Goal: Information Seeking & Learning: Find specific fact

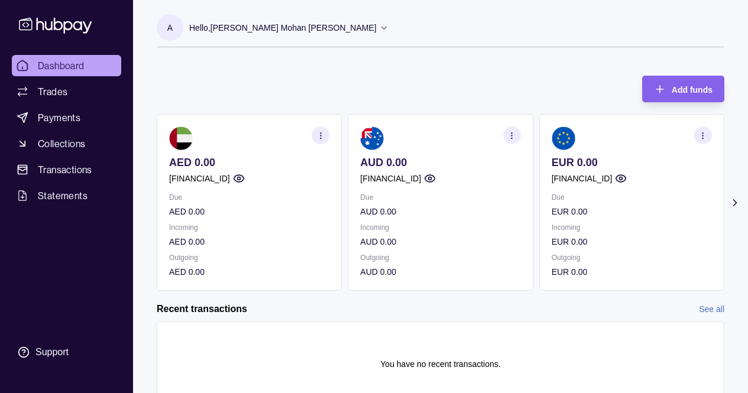
click at [737, 202] on icon at bounding box center [735, 203] width 3 height 6
click at [738, 204] on icon at bounding box center [736, 203] width 12 height 12
click at [627, 193] on p "Due" at bounding box center [632, 197] width 160 height 13
click at [705, 136] on icon "button" at bounding box center [703, 135] width 9 height 9
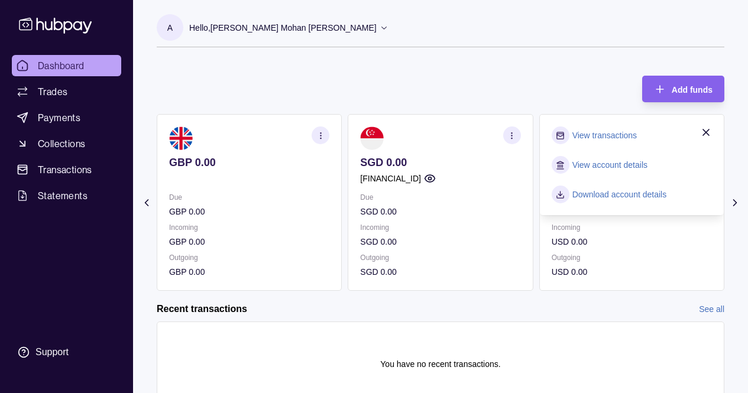
click at [618, 164] on link "View account details" at bounding box center [610, 165] width 75 height 13
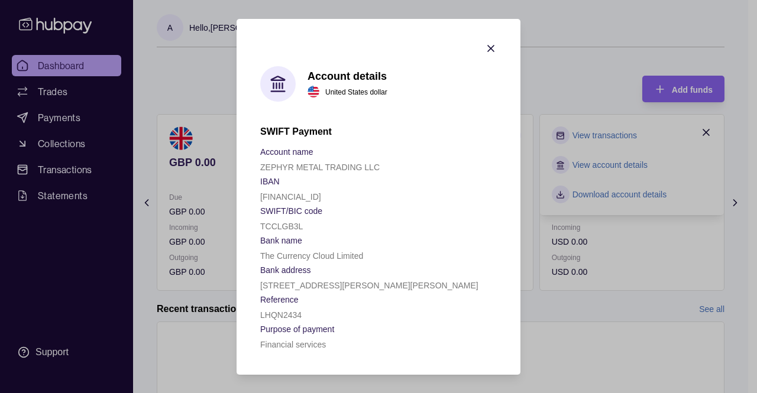
click at [491, 43] on icon "button" at bounding box center [491, 49] width 12 height 12
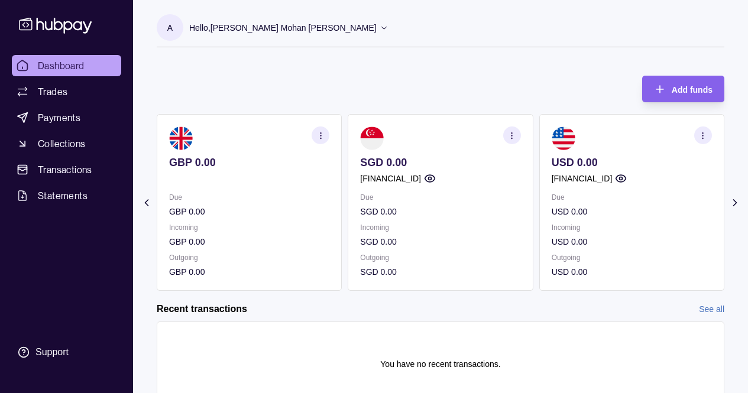
click at [704, 137] on icon "button" at bounding box center [703, 135] width 9 height 9
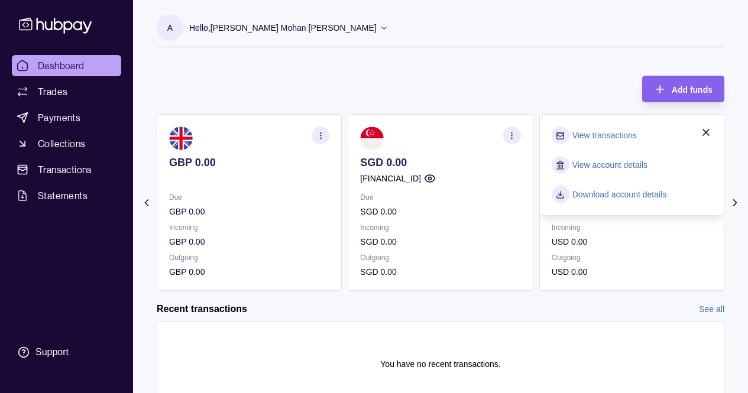
click at [620, 195] on link "Download account details" at bounding box center [620, 194] width 95 height 13
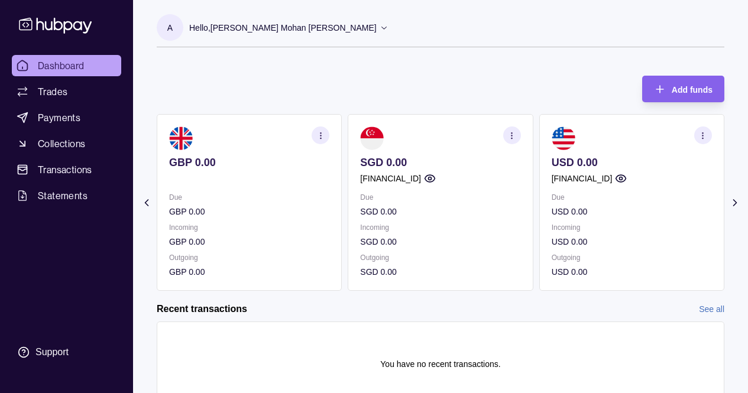
click at [322, 137] on icon "button" at bounding box center [321, 135] width 9 height 9
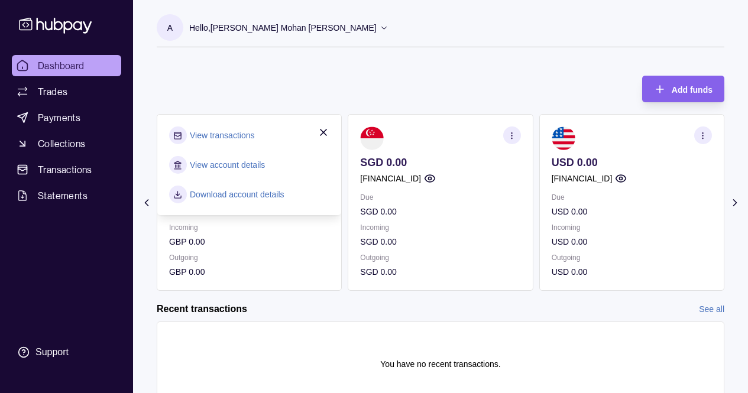
click at [246, 168] on link "View account details" at bounding box center [227, 165] width 75 height 13
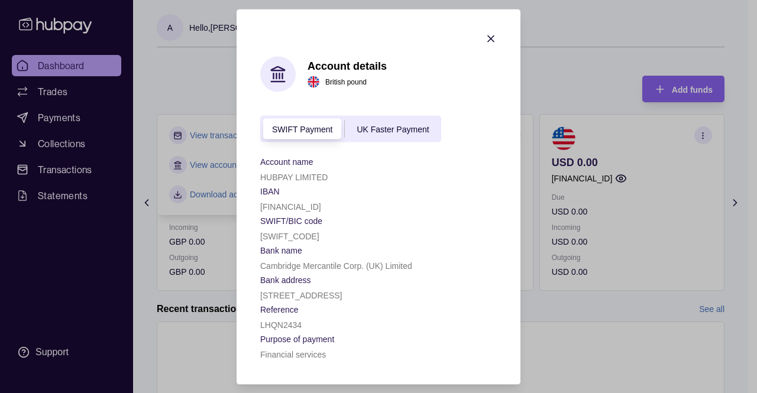
click at [488, 36] on icon "button" at bounding box center [491, 39] width 6 height 6
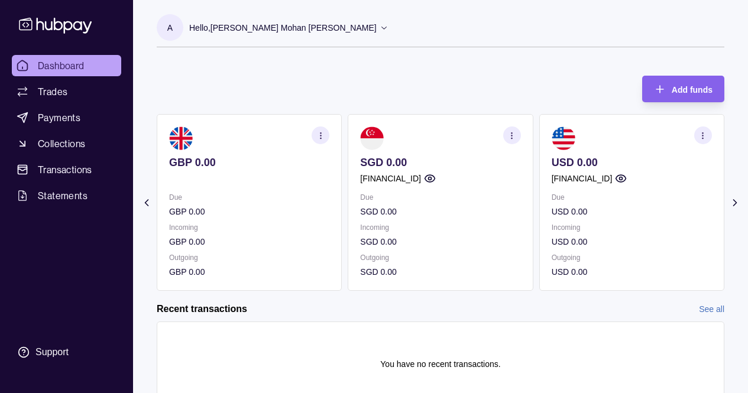
click at [704, 135] on circle "button" at bounding box center [703, 135] width 1 height 1
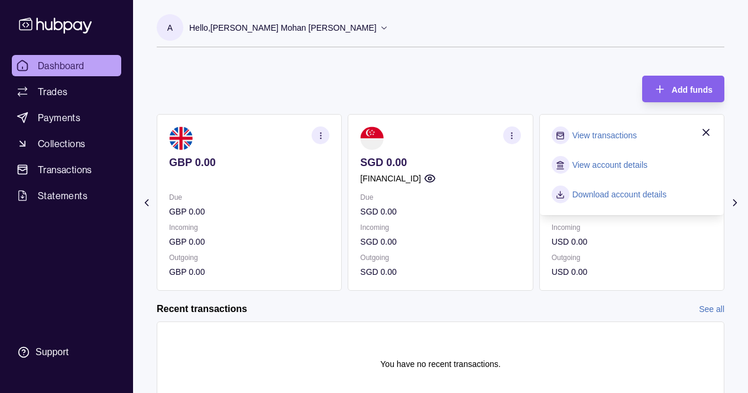
click at [635, 166] on link "View account details" at bounding box center [610, 165] width 75 height 13
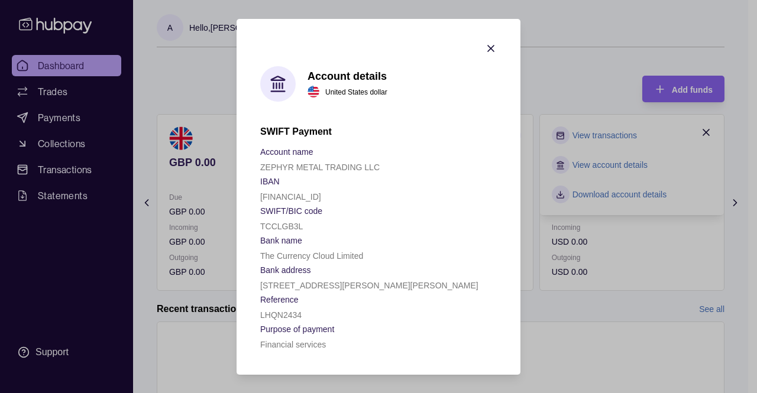
click at [320, 195] on p "[FINANCIAL_ID]" at bounding box center [290, 196] width 61 height 9
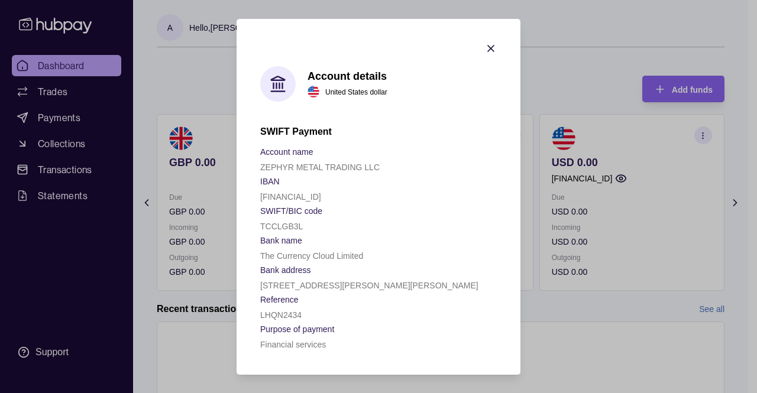
click at [320, 195] on p "[FINANCIAL_ID]" at bounding box center [290, 196] width 61 height 9
click at [289, 251] on p "The Currency Cloud Limited" at bounding box center [311, 255] width 103 height 9
click at [279, 298] on p "Reference" at bounding box center [279, 299] width 38 height 9
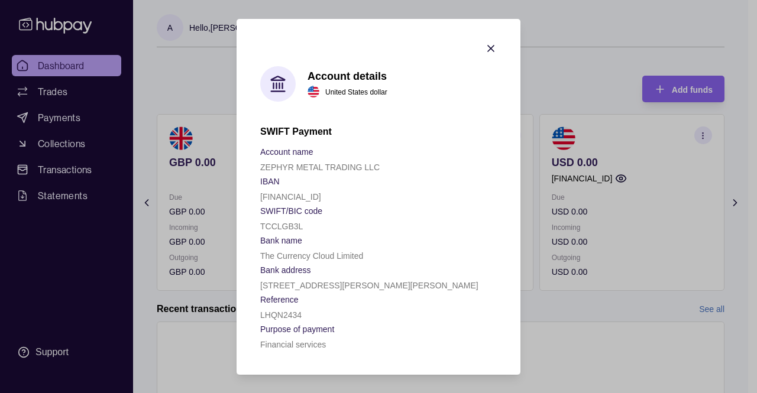
click at [281, 319] on p "LHQN2434" at bounding box center [280, 315] width 41 height 9
click at [282, 337] on div "Financial services" at bounding box center [378, 344] width 237 height 14
click at [299, 354] on section "Account details United States dollar SWIFT Payment Account name ZEPHYR METAL TR…" at bounding box center [379, 197] width 284 height 356
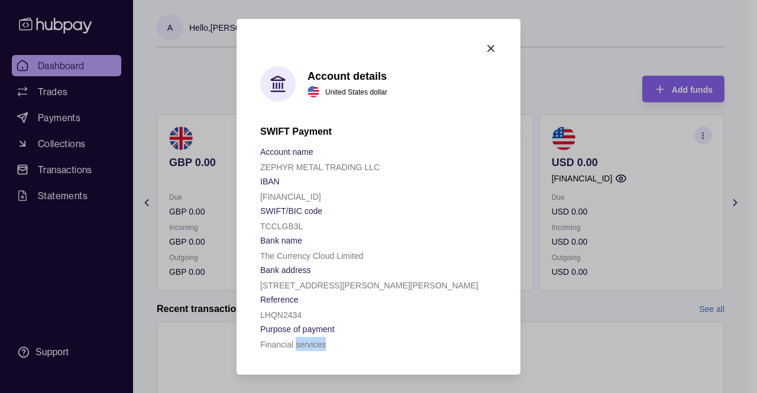
click at [299, 354] on section "Account details United States dollar SWIFT Payment Account name ZEPHYR METAL TR…" at bounding box center [379, 197] width 284 height 356
click at [327, 351] on section "Account details United States dollar SWIFT Payment Account name ZEPHYR METAL TR…" at bounding box center [379, 197] width 284 height 356
click at [489, 50] on icon "button" at bounding box center [491, 49] width 6 height 6
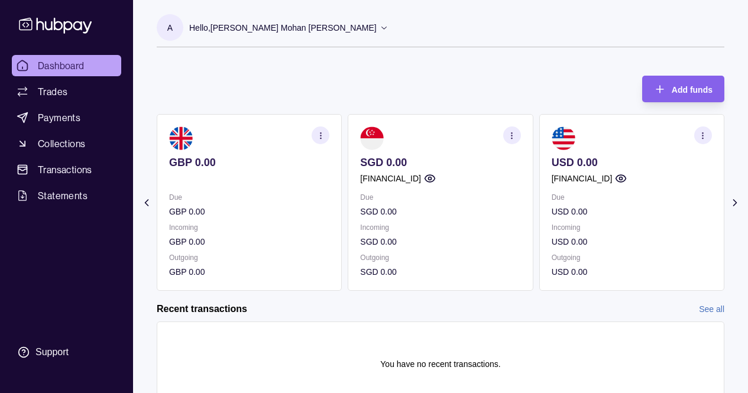
click at [144, 202] on icon at bounding box center [147, 203] width 12 height 12
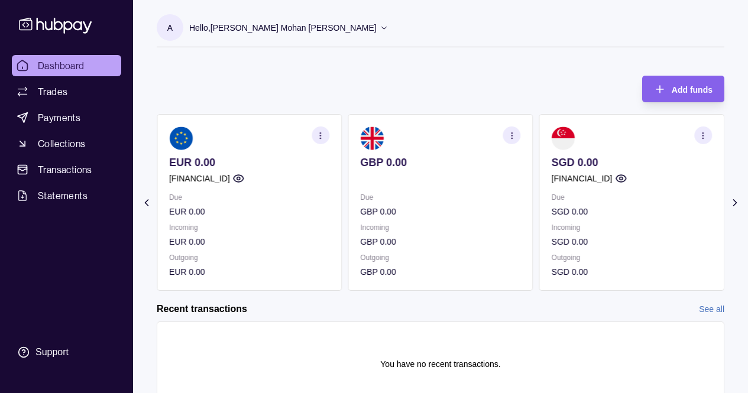
click at [320, 138] on icon "button" at bounding box center [321, 135] width 9 height 9
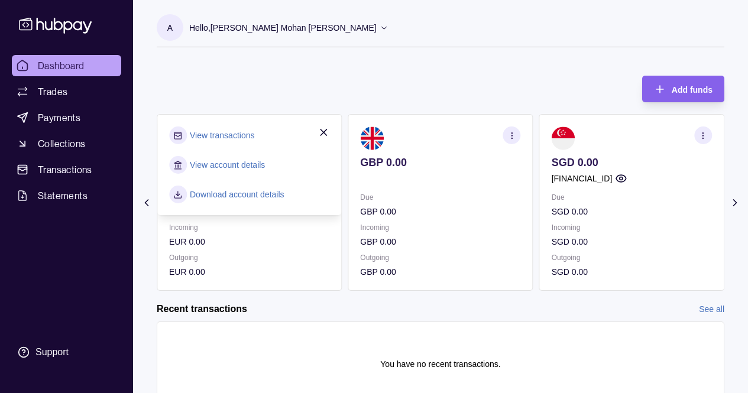
click at [235, 163] on link "View account details" at bounding box center [227, 165] width 75 height 13
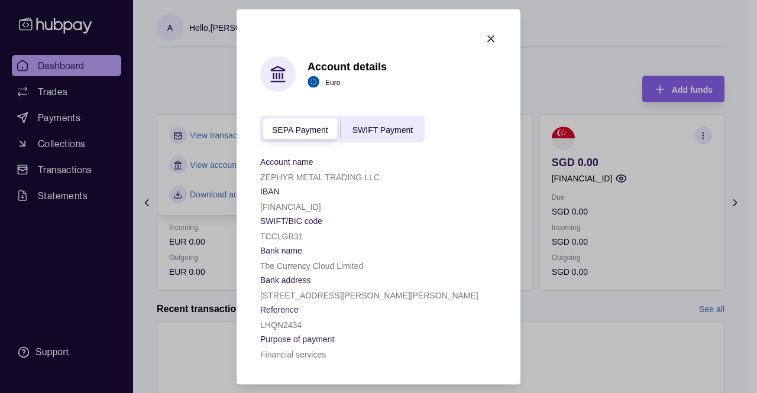
click at [321, 209] on p "[FINANCIAL_ID]" at bounding box center [290, 206] width 61 height 9
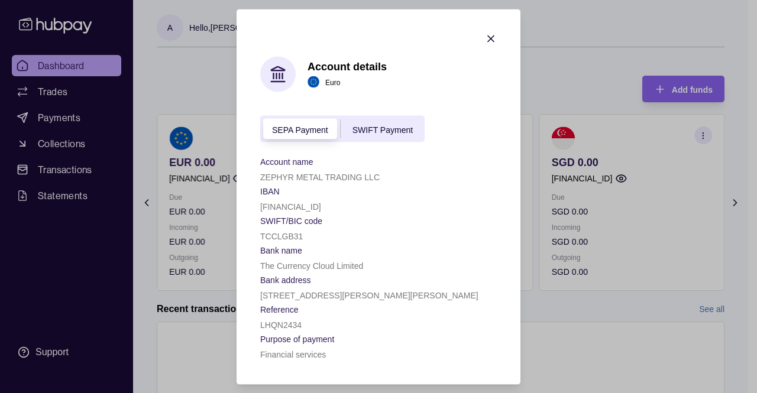
click at [321, 209] on p "[FINANCIAL_ID]" at bounding box center [290, 206] width 61 height 9
click at [295, 239] on p "TCCLGB31" at bounding box center [281, 235] width 43 height 9
click at [286, 261] on p "The Currency Cloud Limited" at bounding box center [311, 265] width 103 height 9
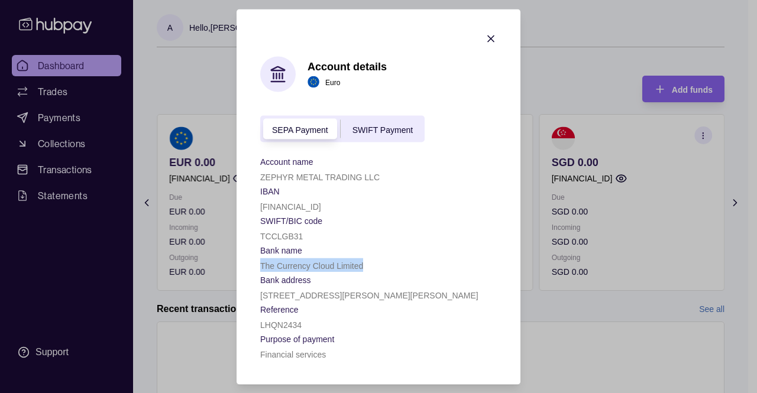
click at [286, 261] on p "The Currency Cloud Limited" at bounding box center [311, 265] width 103 height 9
click at [283, 301] on div "[STREET_ADDRESS][PERSON_NAME][PERSON_NAME]" at bounding box center [378, 295] width 237 height 14
drag, startPoint x: 283, startPoint y: 301, endPoint x: 281, endPoint y: 310, distance: 9.2
click at [281, 310] on div "Account name ZEPHYR METAL TRADING LLC IBAN [FINANCIAL_ID] SWIFT/BIC code [SWIFT…" at bounding box center [378, 257] width 237 height 207
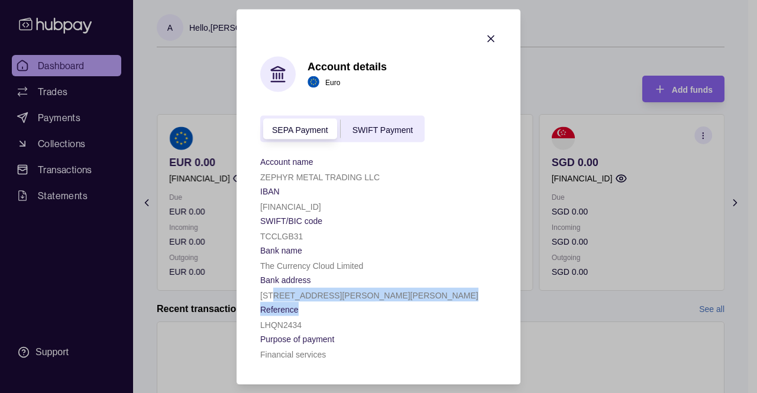
click at [281, 310] on p "Reference" at bounding box center [279, 309] width 38 height 9
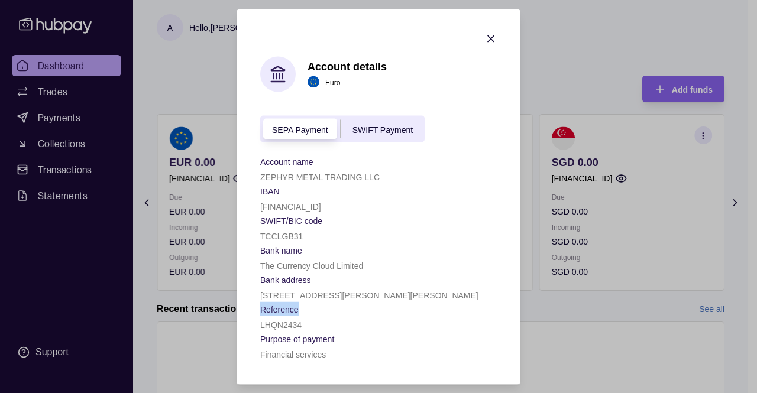
drag, startPoint x: 281, startPoint y: 310, endPoint x: 281, endPoint y: 327, distance: 16.6
click at [281, 327] on div "Reference LHQN2434" at bounding box center [378, 317] width 237 height 30
click at [281, 327] on p "LHQN2434" at bounding box center [280, 324] width 41 height 9
drag, startPoint x: 281, startPoint y: 327, endPoint x: 282, endPoint y: 357, distance: 30.8
click at [282, 357] on div "Account name ZEPHYR METAL TRADING LLC IBAN [FINANCIAL_ID] SWIFT/BIC code [SWIFT…" at bounding box center [378, 257] width 237 height 207
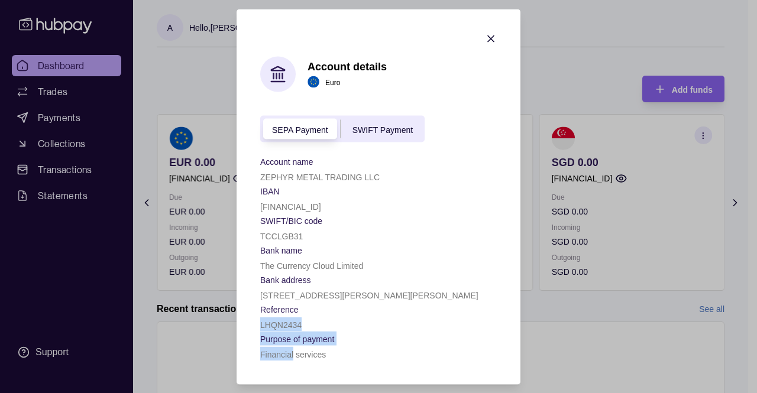
click at [282, 357] on p "Financial services" at bounding box center [293, 354] width 66 height 9
drag, startPoint x: 282, startPoint y: 357, endPoint x: 348, endPoint y: 359, distance: 66.3
click at [348, 359] on div "Financial services" at bounding box center [378, 354] width 237 height 14
drag, startPoint x: 348, startPoint y: 359, endPoint x: 414, endPoint y: 309, distance: 83.2
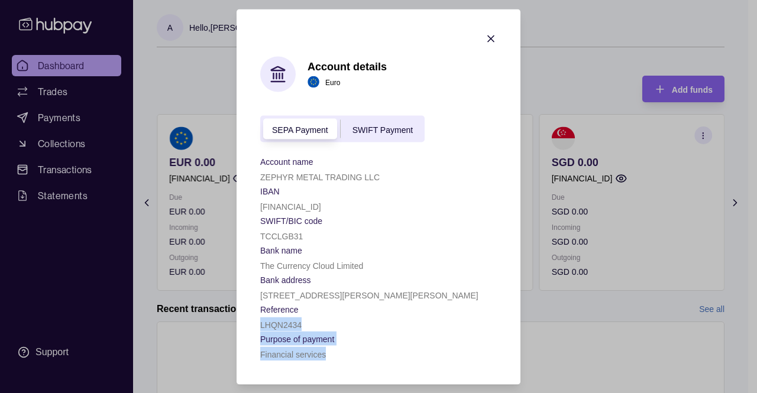
click at [414, 309] on div "Account name ZEPHYR METAL TRADING LLC IBAN [FINANCIAL_ID] SWIFT/BIC code [SWIFT…" at bounding box center [378, 257] width 237 height 207
click at [414, 309] on section "Reference" at bounding box center [378, 309] width 237 height 14
drag, startPoint x: 414, startPoint y: 309, endPoint x: 429, endPoint y: 295, distance: 20.1
click at [429, 295] on div "Account name ZEPHYR METAL TRADING LLC IBAN [FINANCIAL_ID] SWIFT/BIC code [SWIFT…" at bounding box center [378, 257] width 237 height 207
click at [429, 295] on p "[STREET_ADDRESS][PERSON_NAME][PERSON_NAME]" at bounding box center [369, 295] width 218 height 9
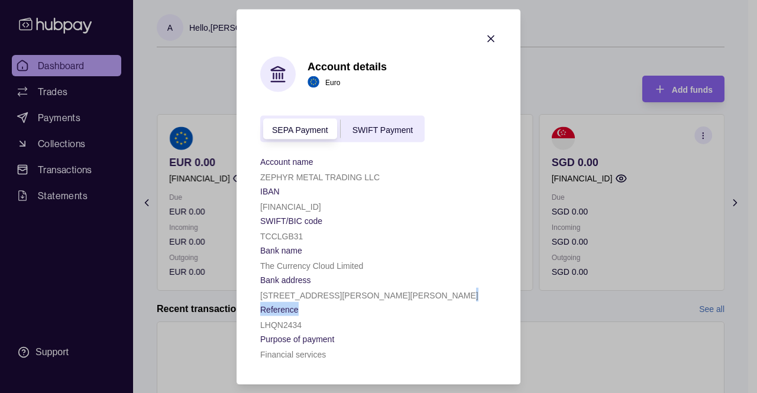
click at [429, 295] on p "[STREET_ADDRESS][PERSON_NAME][PERSON_NAME]" at bounding box center [369, 295] width 218 height 9
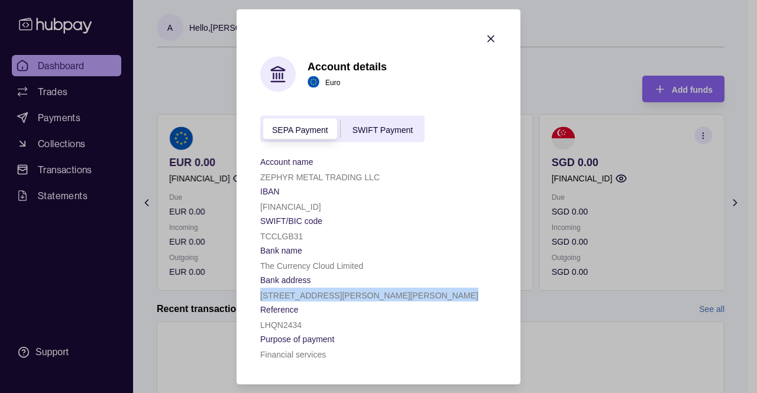
click at [429, 295] on p "[STREET_ADDRESS][PERSON_NAME][PERSON_NAME]" at bounding box center [369, 295] width 218 height 9
click at [361, 289] on span "[STREET_ADDRESS][PERSON_NAME][PERSON_NAME]" at bounding box center [369, 295] width 218 height 12
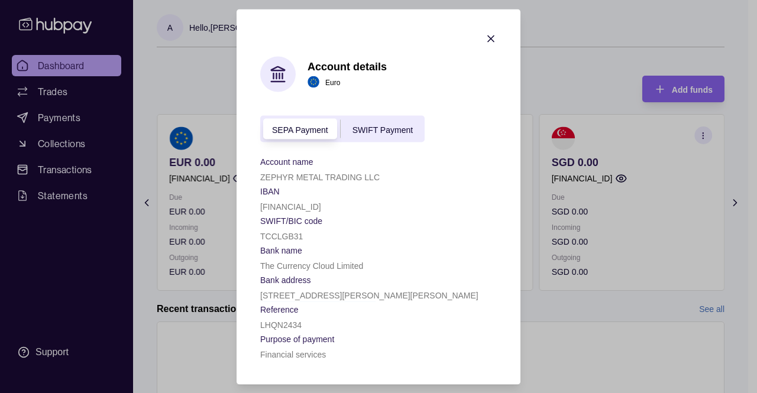
click at [341, 274] on section "Bank address" at bounding box center [378, 279] width 237 height 14
drag, startPoint x: 341, startPoint y: 274, endPoint x: 337, endPoint y: 263, distance: 11.4
click at [337, 263] on div "Account name ZEPHYR METAL TRADING LLC IBAN [FINANCIAL_ID] SWIFT/BIC code [SWIFT…" at bounding box center [378, 257] width 237 height 207
click at [337, 263] on p "The Currency Cloud Limited" at bounding box center [311, 265] width 103 height 9
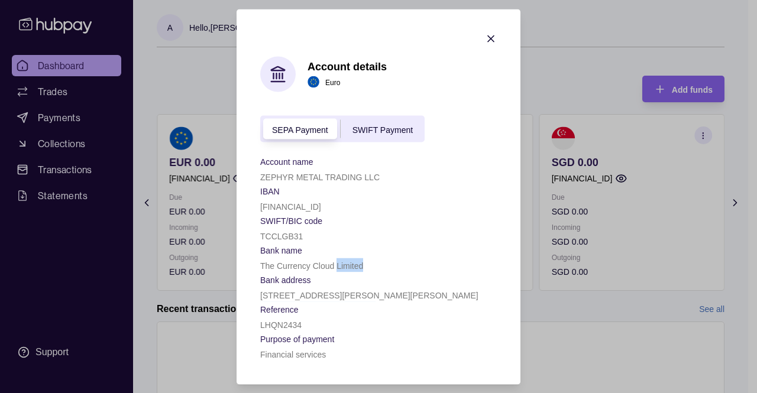
click at [337, 263] on p "The Currency Cloud Limited" at bounding box center [311, 265] width 103 height 9
drag, startPoint x: 337, startPoint y: 263, endPoint x: 306, endPoint y: 261, distance: 31.4
click at [306, 261] on p "The Currency Cloud Limited" at bounding box center [311, 265] width 103 height 9
drag, startPoint x: 306, startPoint y: 261, endPoint x: 353, endPoint y: 260, distance: 47.3
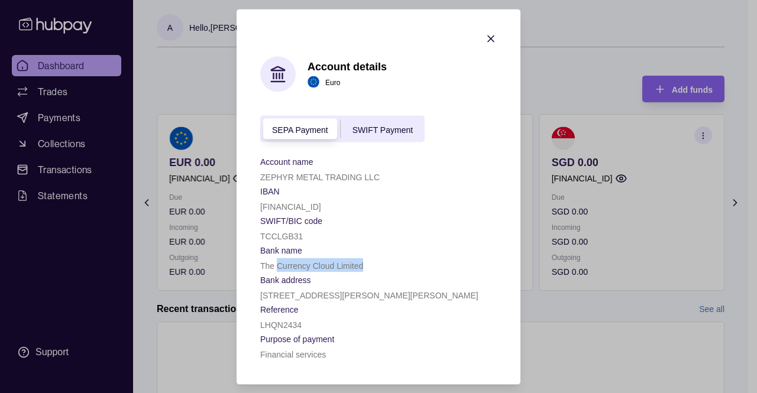
click at [353, 260] on div "The Currency Cloud Limited" at bounding box center [378, 265] width 237 height 14
drag, startPoint x: 353, startPoint y: 260, endPoint x: 338, endPoint y: 270, distance: 17.6
click at [338, 270] on div "The Currency Cloud Limited" at bounding box center [378, 265] width 237 height 14
click at [338, 270] on p "The Currency Cloud Limited" at bounding box center [311, 265] width 103 height 9
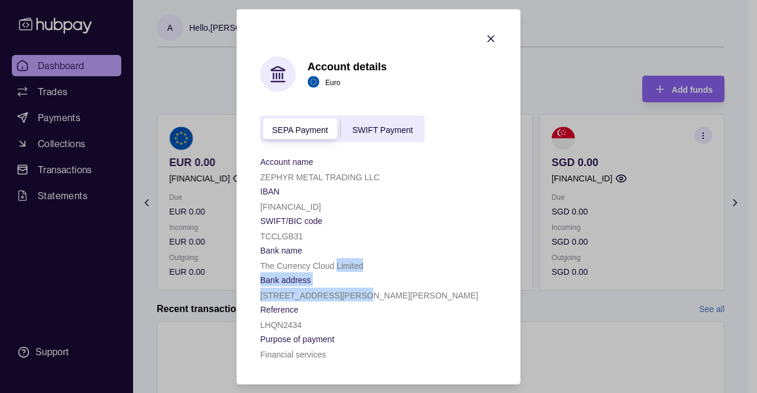
drag, startPoint x: 338, startPoint y: 270, endPoint x: 335, endPoint y: 296, distance: 26.8
click at [335, 296] on div "Account name ZEPHYR METAL TRADING LLC IBAN [FINANCIAL_ID] SWIFT/BIC code [SWIFT…" at bounding box center [378, 257] width 237 height 207
click at [335, 296] on p "[STREET_ADDRESS][PERSON_NAME][PERSON_NAME]" at bounding box center [369, 295] width 218 height 9
drag, startPoint x: 335, startPoint y: 296, endPoint x: 331, endPoint y: 307, distance: 11.4
click at [331, 307] on div "Account name ZEPHYR METAL TRADING LLC IBAN [FINANCIAL_ID] SWIFT/BIC code [SWIFT…" at bounding box center [378, 257] width 237 height 207
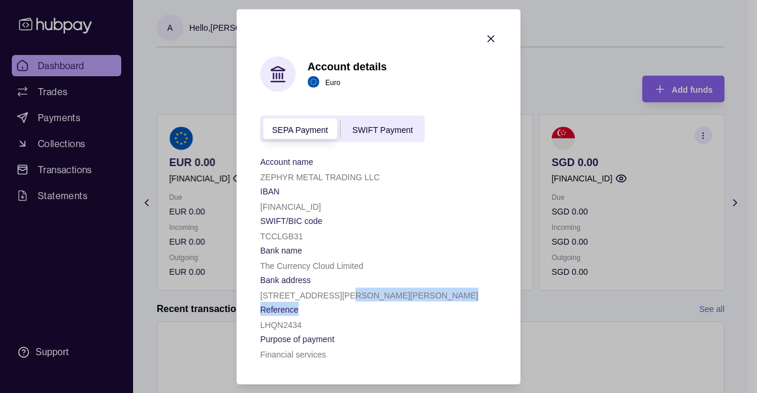
click at [331, 307] on section "Reference" at bounding box center [378, 309] width 237 height 14
drag, startPoint x: 331, startPoint y: 307, endPoint x: 296, endPoint y: 327, distance: 40.0
click at [296, 327] on div "Reference LHQN2434" at bounding box center [378, 317] width 237 height 30
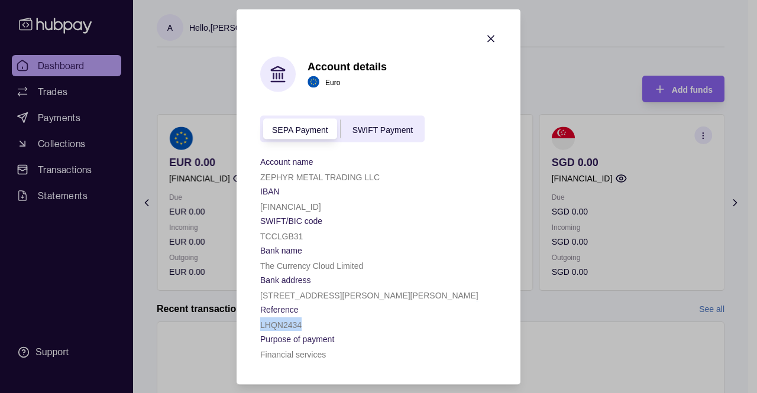
click at [296, 327] on p "LHQN2434" at bounding box center [280, 324] width 41 height 9
drag, startPoint x: 296, startPoint y: 327, endPoint x: 294, endPoint y: 345, distance: 18.5
click at [294, 345] on div "Account name ZEPHYR METAL TRADING LLC IBAN [FINANCIAL_ID] SWIFT/BIC code [SWIFT…" at bounding box center [378, 257] width 237 height 207
click at [294, 345] on span "Purpose of payment" at bounding box center [297, 338] width 74 height 14
drag, startPoint x: 294, startPoint y: 345, endPoint x: 298, endPoint y: 353, distance: 9.3
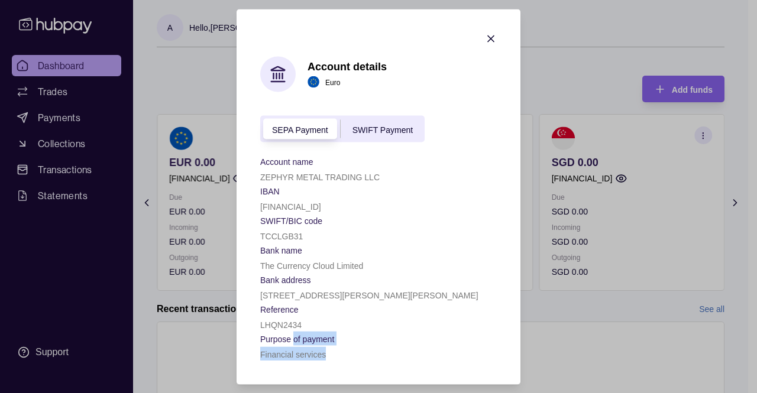
click at [298, 353] on div "Purpose of payment Financial services" at bounding box center [378, 346] width 237 height 30
click at [298, 353] on p "Financial services" at bounding box center [293, 354] width 66 height 9
click at [281, 352] on p "Financial services" at bounding box center [293, 354] width 66 height 9
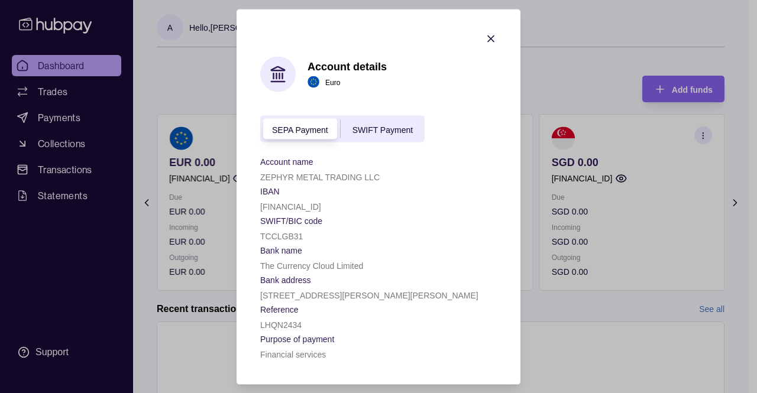
click at [292, 328] on p "LHQN2434" at bounding box center [280, 324] width 41 height 9
click at [325, 299] on p "[STREET_ADDRESS][PERSON_NAME][PERSON_NAME]" at bounding box center [369, 295] width 218 height 9
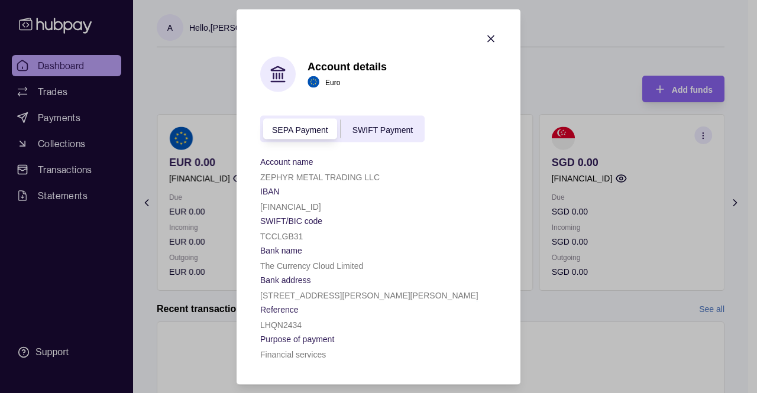
click at [345, 287] on div "Bank address [STREET_ADDRESS][PERSON_NAME][PERSON_NAME]" at bounding box center [378, 287] width 237 height 30
click at [356, 275] on section "Bank address" at bounding box center [378, 279] width 237 height 14
drag, startPoint x: 356, startPoint y: 275, endPoint x: 356, endPoint y: 268, distance: 6.5
click at [356, 268] on div "Account name ZEPHYR METAL TRADING LLC IBAN [FINANCIAL_ID] SWIFT/BIC code [SWIFT…" at bounding box center [378, 257] width 237 height 207
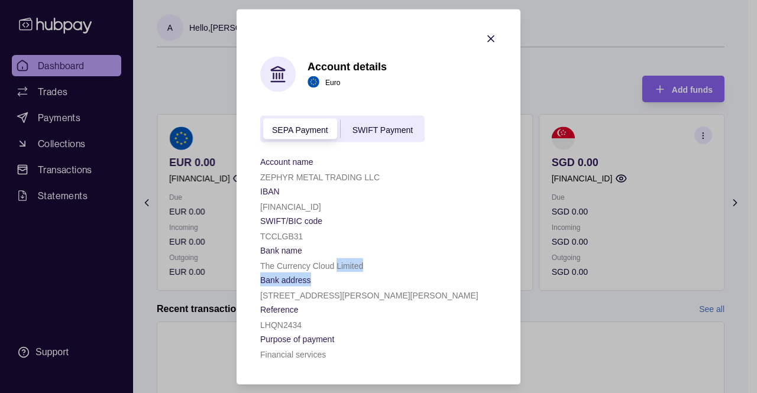
click at [356, 268] on p "The Currency Cloud Limited" at bounding box center [311, 265] width 103 height 9
drag, startPoint x: 356, startPoint y: 268, endPoint x: 425, endPoint y: 217, distance: 86.7
click at [425, 217] on div "Account name ZEPHYR METAL TRADING LLC IBAN [FINANCIAL_ID] SWIFT/BIC code [SWIFT…" at bounding box center [378, 257] width 237 height 207
click at [425, 217] on section "SWIFT/BIC code" at bounding box center [378, 220] width 237 height 14
click at [395, 122] on div "SWIFT Payment" at bounding box center [383, 129] width 84 height 14
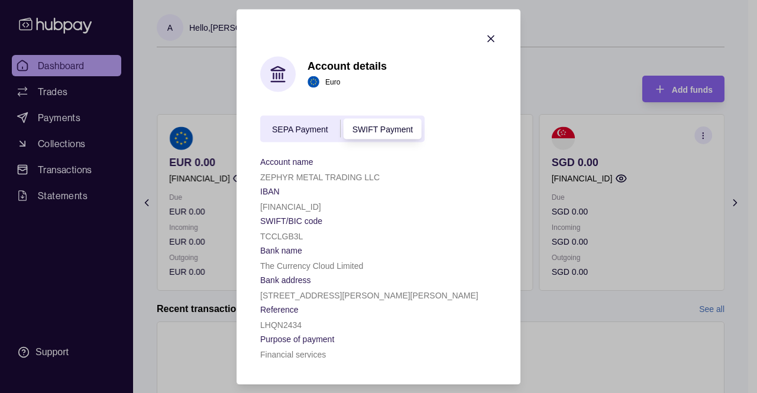
click at [490, 36] on icon "button" at bounding box center [491, 39] width 12 height 12
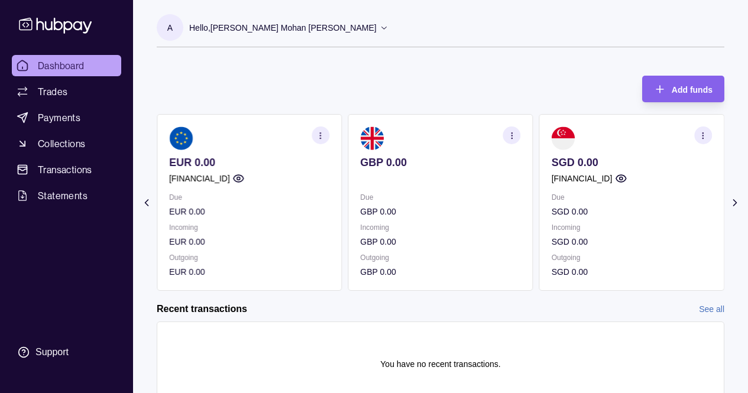
click at [146, 201] on icon at bounding box center [146, 203] width 3 height 6
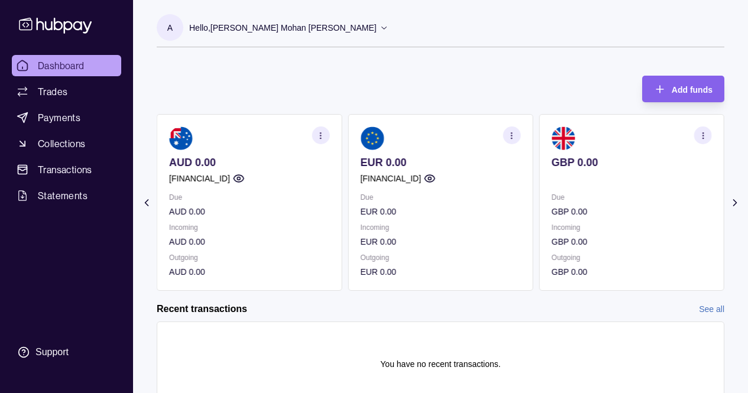
click at [322, 137] on icon "button" at bounding box center [321, 135] width 9 height 9
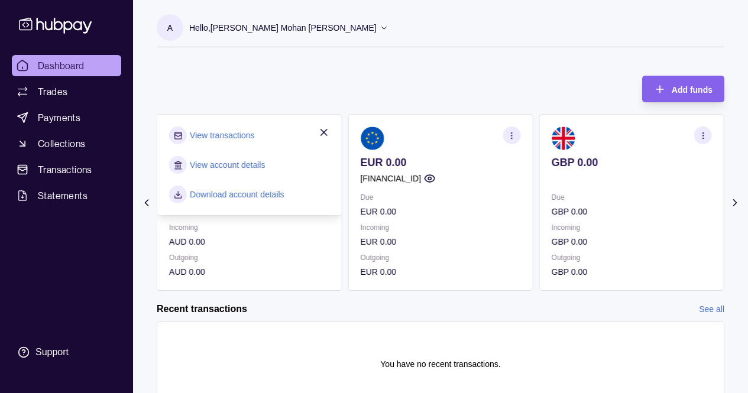
click at [242, 164] on link "View account details" at bounding box center [227, 165] width 75 height 13
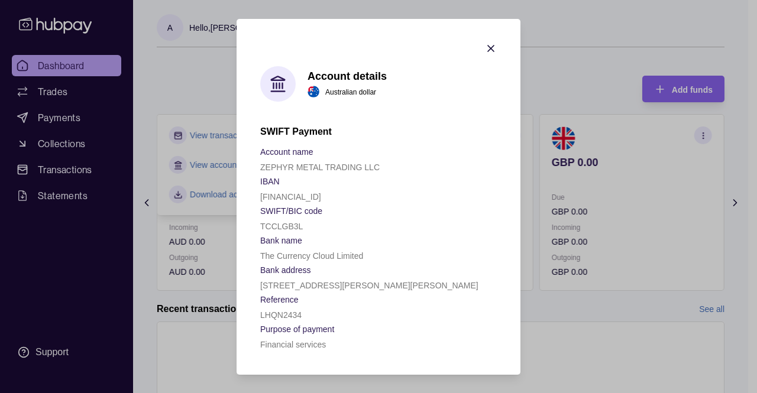
click at [287, 247] on span "Bank name" at bounding box center [281, 240] width 42 height 14
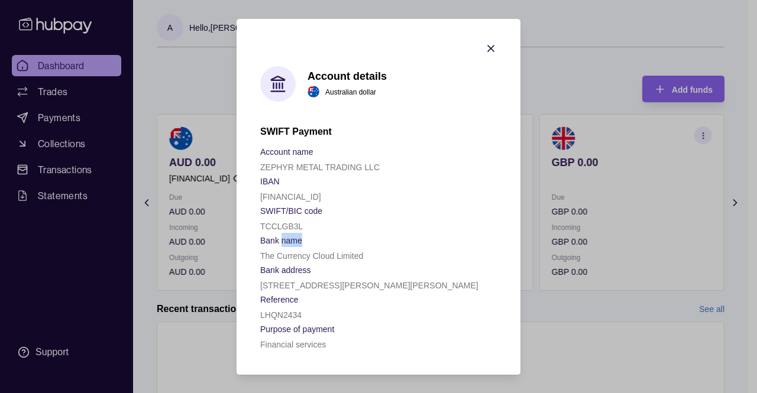
click at [287, 247] on span "Bank name" at bounding box center [281, 240] width 42 height 14
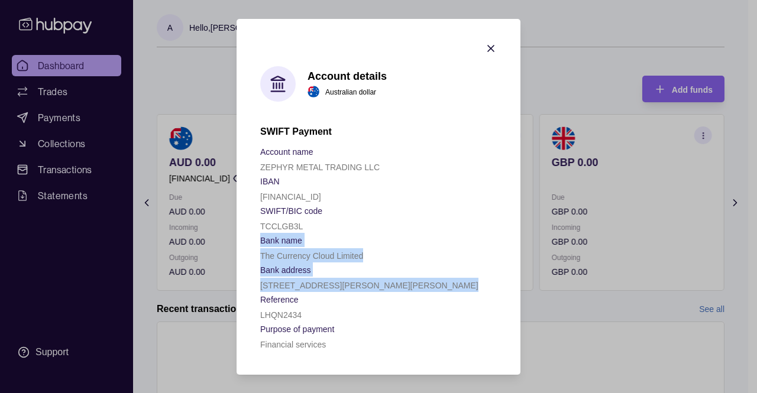
drag, startPoint x: 287, startPoint y: 247, endPoint x: 282, endPoint y: 276, distance: 30.0
click at [282, 276] on div "Account name ZEPHYR METAL TRADING LLC IBAN [FINANCIAL_ID] SWIFT/BIC code [SWIFT…" at bounding box center [378, 247] width 237 height 207
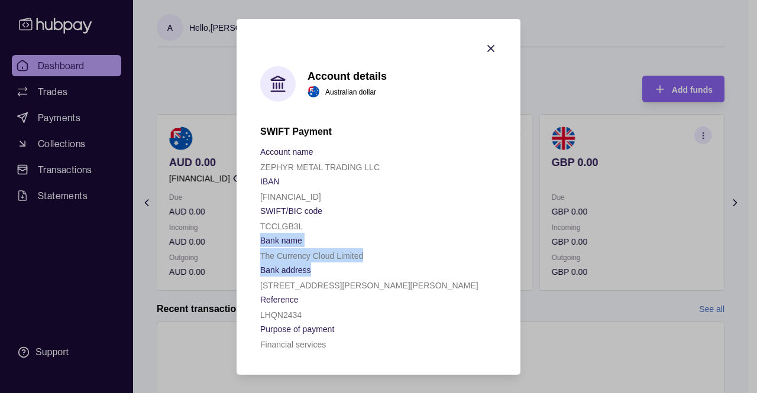
click at [282, 276] on div "Bank address [STREET_ADDRESS][PERSON_NAME][PERSON_NAME]" at bounding box center [378, 278] width 237 height 30
drag, startPoint x: 282, startPoint y: 276, endPoint x: 283, endPoint y: 299, distance: 22.5
click at [283, 299] on div "Account name ZEPHYR METAL TRADING LLC IBAN [FINANCIAL_ID] SWIFT/BIC code [SWIFT…" at bounding box center [378, 247] width 237 height 207
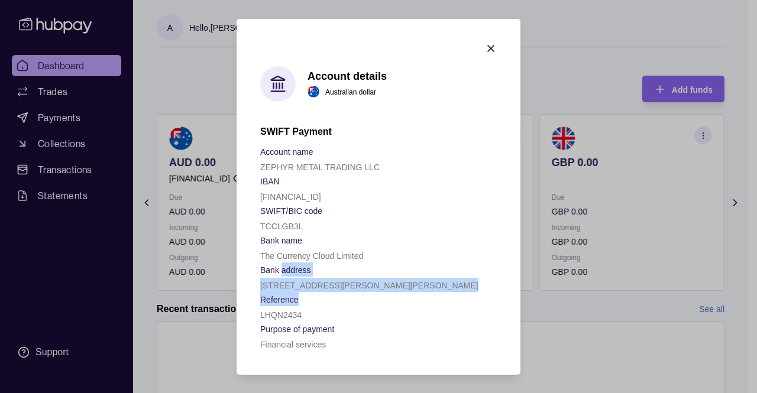
click at [283, 299] on p "Reference" at bounding box center [279, 299] width 38 height 9
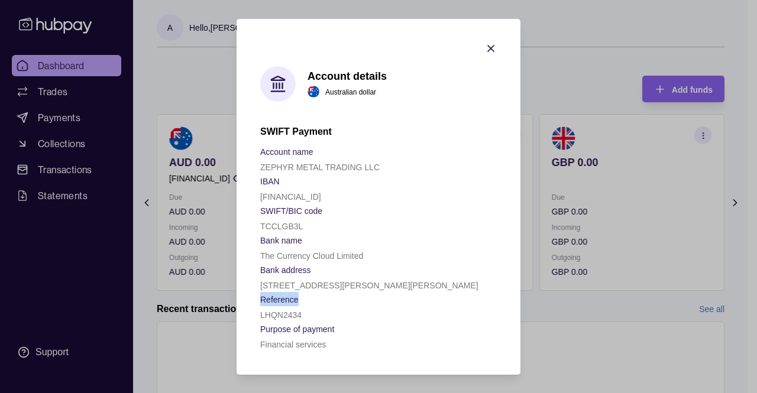
drag, startPoint x: 283, startPoint y: 299, endPoint x: 283, endPoint y: 311, distance: 12.4
click at [283, 311] on div "Reference LHQN2434" at bounding box center [378, 307] width 237 height 30
click at [283, 311] on p "LHQN2434" at bounding box center [280, 315] width 41 height 9
drag, startPoint x: 283, startPoint y: 311, endPoint x: 284, endPoint y: 331, distance: 20.2
click at [284, 331] on div "Account name ZEPHYR METAL TRADING LLC IBAN [FINANCIAL_ID] SWIFT/BIC code [SWIFT…" at bounding box center [378, 247] width 237 height 207
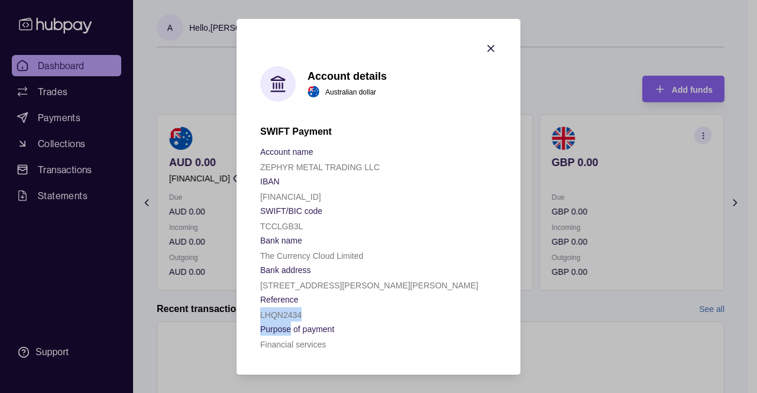
click at [284, 331] on p "Purpose of payment" at bounding box center [297, 329] width 74 height 9
drag, startPoint x: 284, startPoint y: 331, endPoint x: 285, endPoint y: 343, distance: 11.3
click at [285, 343] on div "Purpose of payment Financial services" at bounding box center [378, 337] width 237 height 30
click at [285, 343] on p "Financial services" at bounding box center [293, 344] width 66 height 9
drag, startPoint x: 285, startPoint y: 343, endPoint x: 321, endPoint y: 347, distance: 35.7
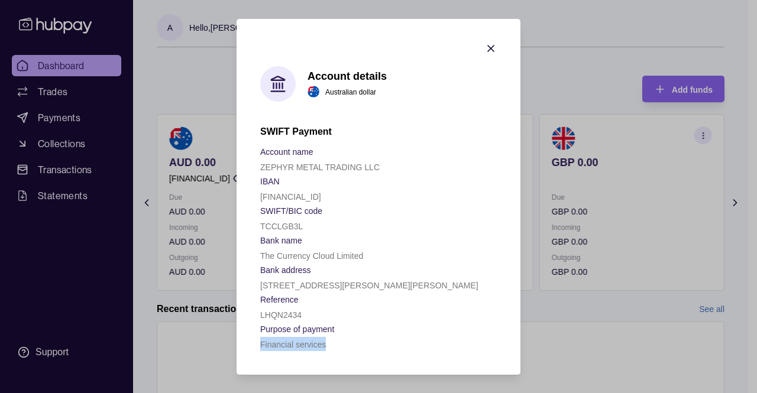
click at [321, 347] on p "Financial services" at bounding box center [293, 344] width 66 height 9
drag, startPoint x: 321, startPoint y: 347, endPoint x: 320, endPoint y: 325, distance: 21.9
click at [320, 325] on div "Purpose of payment Financial services" at bounding box center [378, 337] width 237 height 30
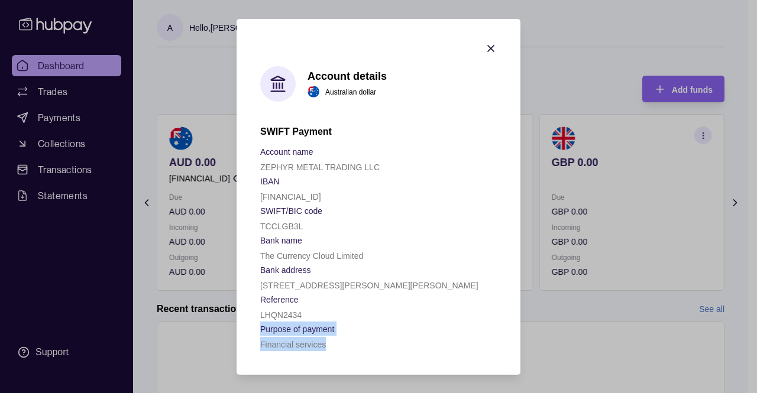
click at [320, 325] on p "Purpose of payment" at bounding box center [297, 329] width 74 height 9
drag, startPoint x: 320, startPoint y: 325, endPoint x: 286, endPoint y: 314, distance: 35.9
click at [286, 314] on div "Account name ZEPHYR METAL TRADING LLC IBAN [FINANCIAL_ID] SWIFT/BIC code [SWIFT…" at bounding box center [378, 247] width 237 height 207
click at [286, 314] on p "LHQN2434" at bounding box center [280, 315] width 41 height 9
drag, startPoint x: 286, startPoint y: 314, endPoint x: 307, endPoint y: 290, distance: 32.3
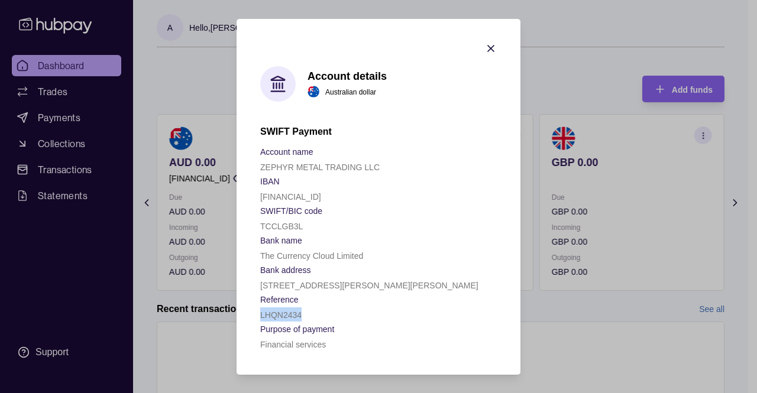
click at [307, 290] on div "Account name ZEPHYR METAL TRADING LLC IBAN [FINANCIAL_ID] SWIFT/BIC code [SWIFT…" at bounding box center [378, 247] width 237 height 207
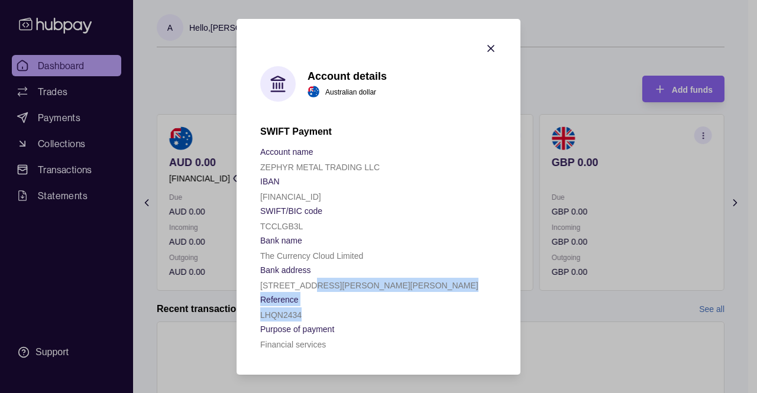
click at [307, 290] on span "[STREET_ADDRESS][PERSON_NAME][PERSON_NAME]" at bounding box center [369, 285] width 218 height 12
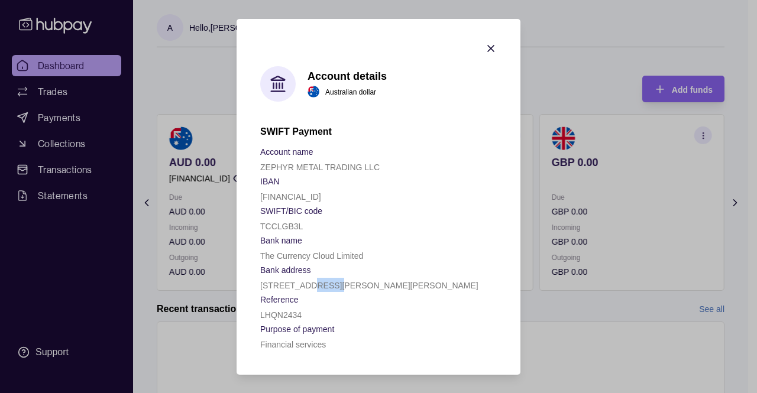
drag, startPoint x: 307, startPoint y: 290, endPoint x: 315, endPoint y: 262, distance: 29.0
click at [315, 262] on div "Account name ZEPHYR METAL TRADING LLC IBAN [FINANCIAL_ID] SWIFT/BIC code [SWIFT…" at bounding box center [378, 247] width 237 height 207
click at [315, 262] on div "The Currency Cloud Limited" at bounding box center [378, 256] width 237 height 14
drag, startPoint x: 315, startPoint y: 262, endPoint x: 293, endPoint y: 253, distance: 24.4
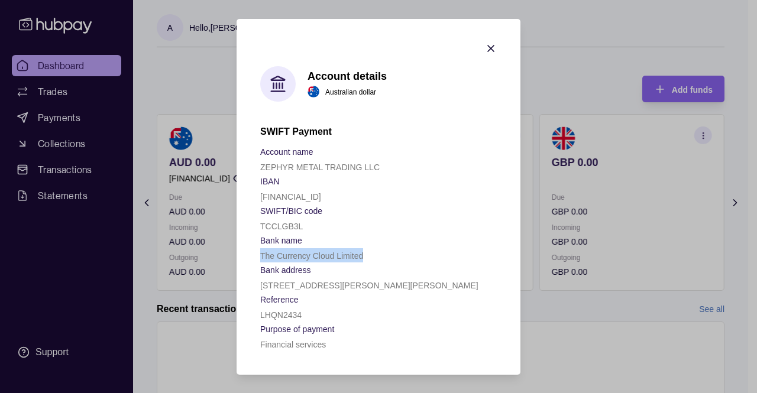
click at [293, 253] on div "The Currency Cloud Limited" at bounding box center [378, 256] width 237 height 14
click at [293, 253] on p "The Currency Cloud Limited" at bounding box center [311, 255] width 103 height 9
drag, startPoint x: 293, startPoint y: 253, endPoint x: 286, endPoint y: 224, distance: 29.7
click at [286, 224] on div "Account name ZEPHYR METAL TRADING LLC IBAN [FINANCIAL_ID] SWIFT/BIC code [SWIFT…" at bounding box center [378, 247] width 237 height 207
click at [286, 224] on p "TCCLGB3L" at bounding box center [281, 226] width 43 height 9
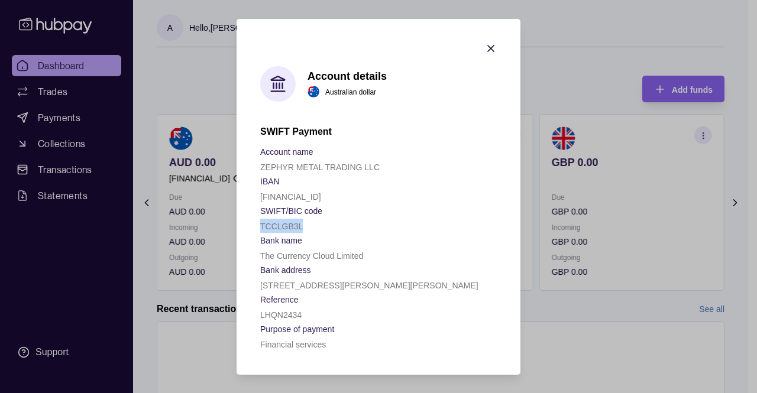
click at [286, 224] on p "TCCLGB3L" at bounding box center [281, 226] width 43 height 9
drag, startPoint x: 286, startPoint y: 224, endPoint x: 309, endPoint y: 204, distance: 30.6
click at [309, 204] on div "SWIFT/BIC code [SWIFT_CODE]" at bounding box center [378, 219] width 237 height 30
click at [309, 204] on span "SWIFT/BIC code" at bounding box center [291, 211] width 62 height 14
click at [310, 203] on div "Account name ZEPHYR METAL TRADING LLC IBAN [FINANCIAL_ID] SWIFT/BIC code [SWIFT…" at bounding box center [378, 247] width 237 height 207
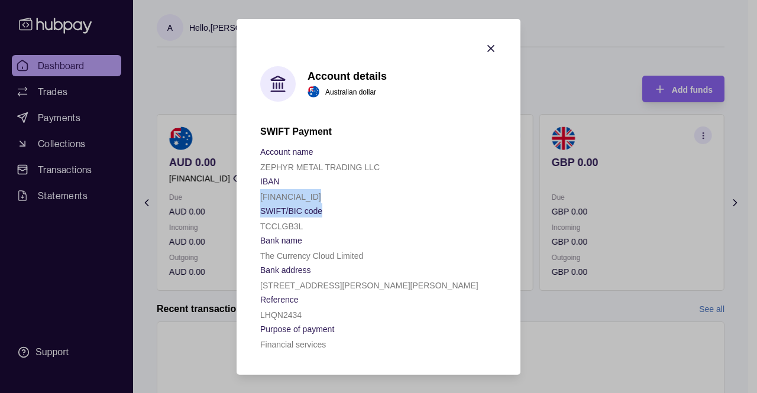
click at [310, 203] on div "[FINANCIAL_ID]" at bounding box center [378, 196] width 237 height 14
drag
click at [310, 227] on div "Account name ZEPHYR METAL TRADING LLC IBAN [FINANCIAL_ID] SWIFT/BIC code [SWIFT…" at bounding box center [378, 247] width 237 height 207
click at [310, 227] on div "TCCLGB3L" at bounding box center [378, 226] width 237 height 14
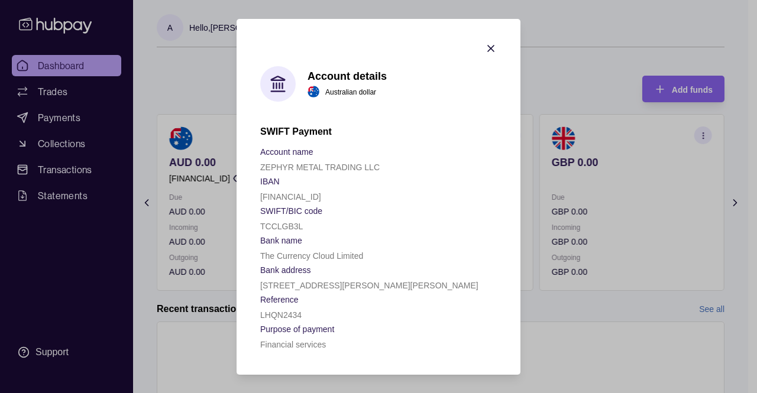
click at [309, 250] on div "Account name ZEPHYR METAL TRADING LLC IBAN [FINANCIAL_ID] SWIFT/BIC code [SWIFT…" at bounding box center [378, 247] width 237 height 207
click at [309, 250] on div "The Currency Cloud Limited" at bounding box center [378, 256] width 237 height 14
click at [307, 285] on div "Account name ZEPHYR METAL TRADING LLC IBAN [FINANCIAL_ID] SWIFT/BIC code [SWIFT…" at bounding box center [378, 247] width 237 height 207
click at [307, 285] on p "[STREET_ADDRESS][PERSON_NAME][PERSON_NAME]" at bounding box center [369, 285] width 218 height 9
click at [299, 327] on div "Account name ZEPHYR METAL TRADING LLC IBAN [FINANCIAL_ID] SWIFT/BIC code [SWIFT…" at bounding box center [378, 247] width 237 height 207
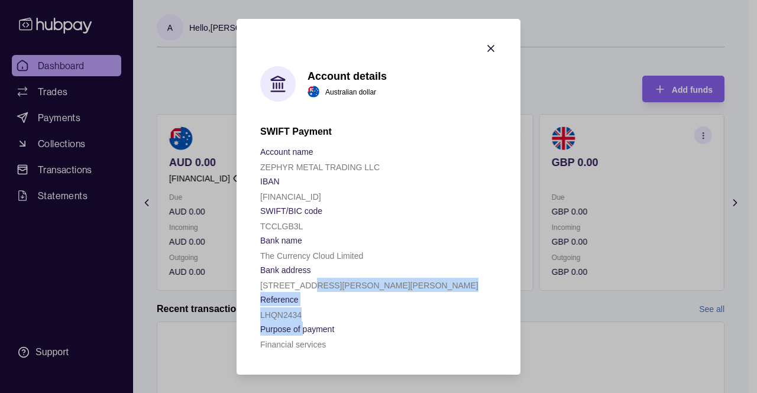
click at [299, 327] on p "Purpose of payment" at bounding box center [297, 329] width 74 height 9
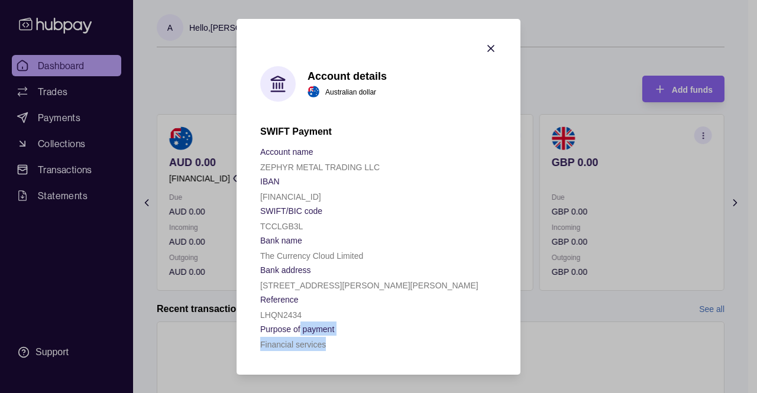
click at [301, 337] on div "Purpose of payment Financial services" at bounding box center [378, 337] width 237 height 30
click at [301, 337] on div "Financial services" at bounding box center [378, 344] width 237 height 14
click at [330, 320] on div "Account name ZEPHYR METAL TRADING LLC IBAN [FINANCIAL_ID] SWIFT/BIC code [SWIFT…" at bounding box center [378, 247] width 237 height 207
click at [330, 320] on div "LHQN2434" at bounding box center [378, 315] width 237 height 14
click at [351, 287] on div "Account name ZEPHYR METAL TRADING LLC IBAN [FINANCIAL_ID] SWIFT/BIC code [SWIFT…" at bounding box center [378, 247] width 237 height 207
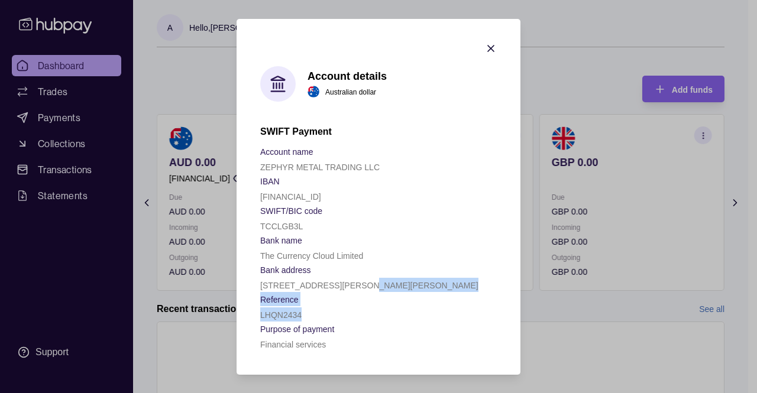
click at [351, 287] on p "[STREET_ADDRESS][PERSON_NAME][PERSON_NAME]" at bounding box center [369, 285] width 218 height 9
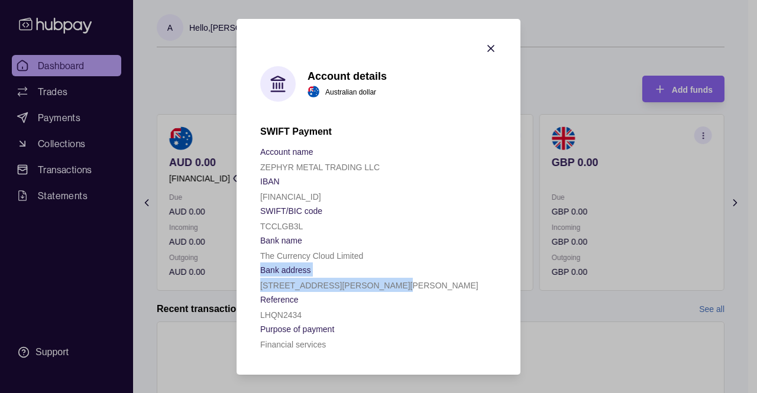
click at [398, 256] on div "Account name ZEPHYR METAL TRADING LLC IBAN [FINANCIAL_ID] SWIFT/BIC code [SWIFT…" at bounding box center [378, 247] width 237 height 207
click at [398, 256] on div "The Currency Cloud Limited" at bounding box center [378, 256] width 237 height 14
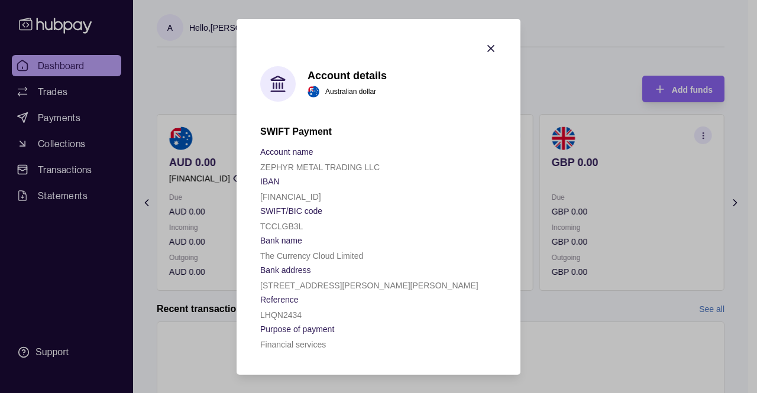
click at [491, 47] on icon "button" at bounding box center [491, 49] width 12 height 12
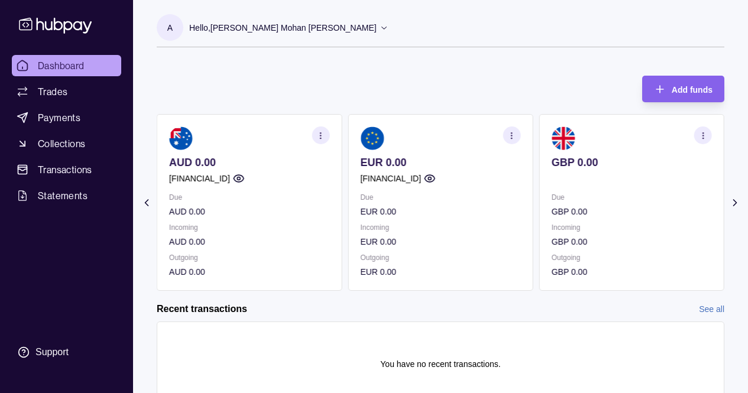
click at [737, 200] on icon at bounding box center [736, 203] width 12 height 12
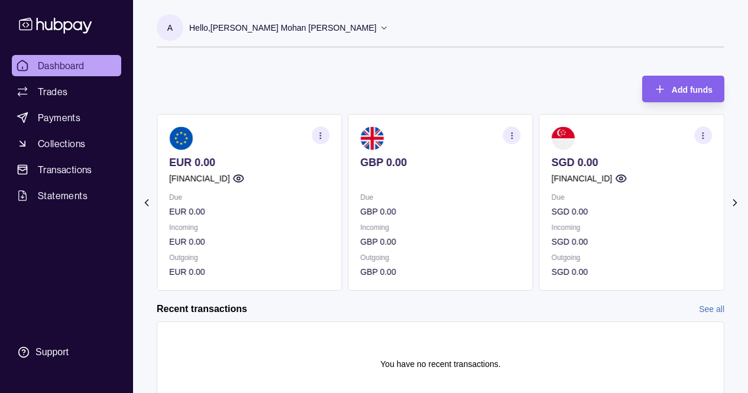
click at [737, 200] on icon at bounding box center [736, 203] width 12 height 12
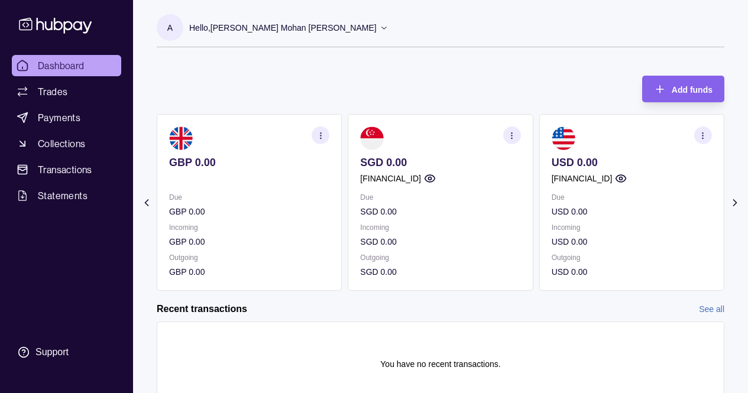
click at [737, 200] on icon at bounding box center [736, 203] width 12 height 12
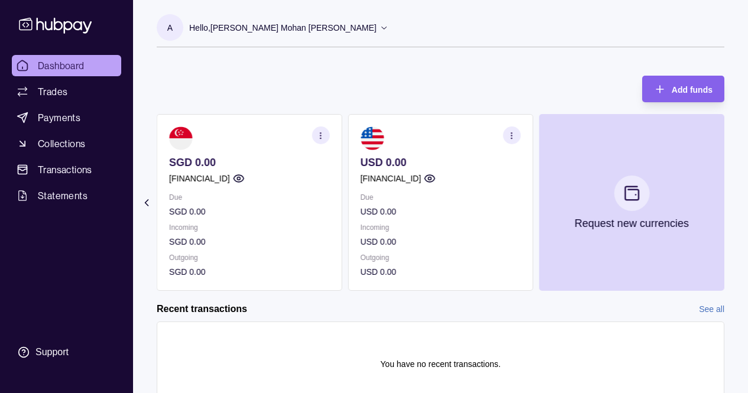
click at [210, 302] on section "Add funds AED 0.00 [FINANCIAL_ID] Due AED 0.00 Incoming AED 0.00 Outgoing AED 0…" at bounding box center [440, 247] width 615 height 367
click at [264, 303] on div "Recent transactions See all" at bounding box center [441, 309] width 568 height 13
click at [199, 303] on h2 "Recent transactions" at bounding box center [202, 309] width 91 height 13
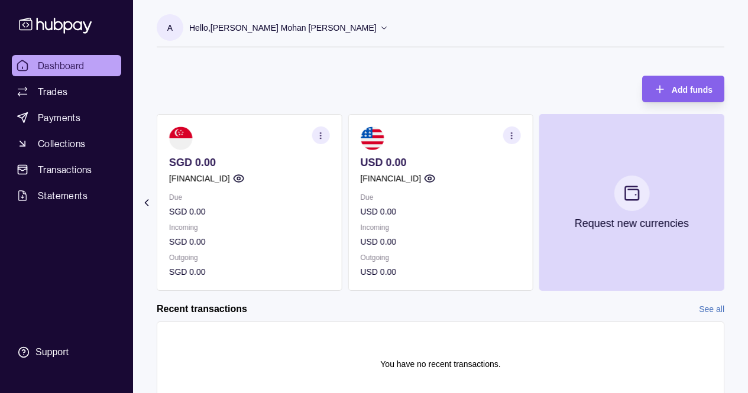
click at [162, 305] on h2 "Recent transactions" at bounding box center [202, 309] width 91 height 13
click at [194, 304] on h2 "Recent transactions" at bounding box center [202, 309] width 91 height 13
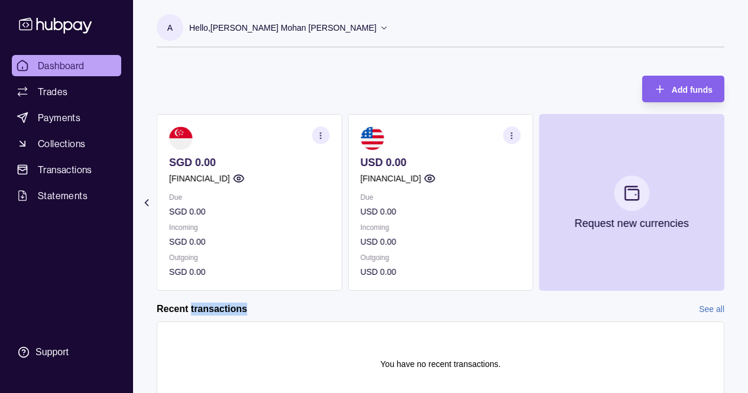
click at [257, 312] on div "Recent transactions See all" at bounding box center [441, 309] width 568 height 13
click at [229, 309] on h2 "Recent transactions" at bounding box center [202, 309] width 91 height 13
click at [181, 309] on h2 "Recent transactions" at bounding box center [202, 309] width 91 height 13
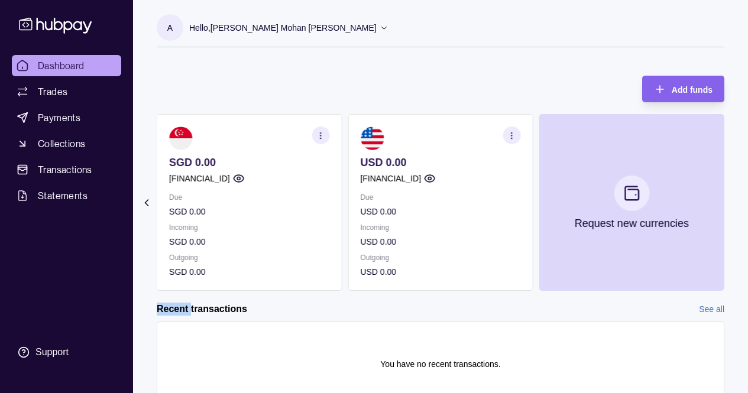
click at [181, 309] on h2 "Recent transactions" at bounding box center [202, 309] width 91 height 13
click at [227, 306] on h2 "Recent transactions" at bounding box center [202, 309] width 91 height 13
click at [264, 309] on div "Recent transactions See all" at bounding box center [441, 309] width 568 height 13
click at [41, 67] on span "Dashboard" at bounding box center [61, 66] width 47 height 14
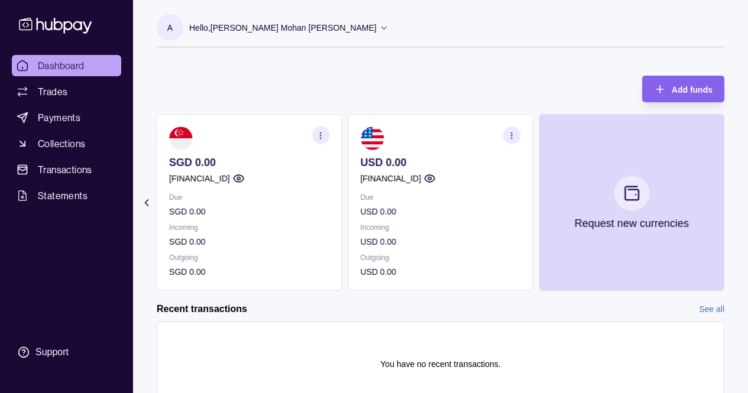
click at [200, 268] on p "SGD 0.00" at bounding box center [249, 272] width 160 height 13
click at [182, 240] on p "SGD 0.00" at bounding box center [249, 241] width 160 height 13
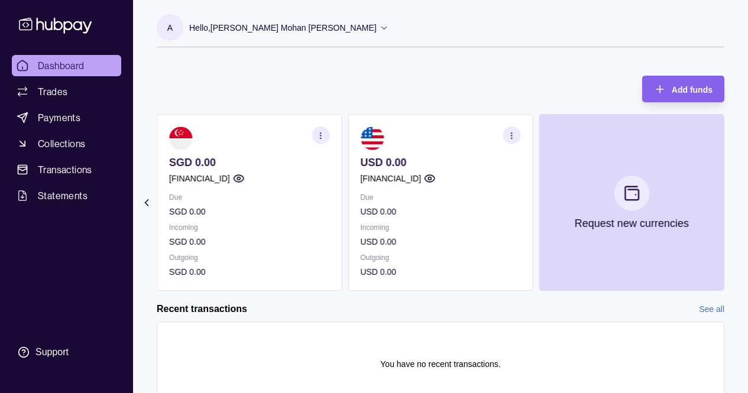
click at [182, 240] on p "SGD 0.00" at bounding box center [249, 241] width 160 height 13
click at [190, 224] on p "Incoming" at bounding box center [249, 227] width 160 height 13
click at [209, 196] on div "Due SGD 0.00 Incoming SGD 0.00 Outgoing SGD 0.00" at bounding box center [249, 235] width 160 height 88
click at [209, 196] on p "Due" at bounding box center [249, 197] width 160 height 13
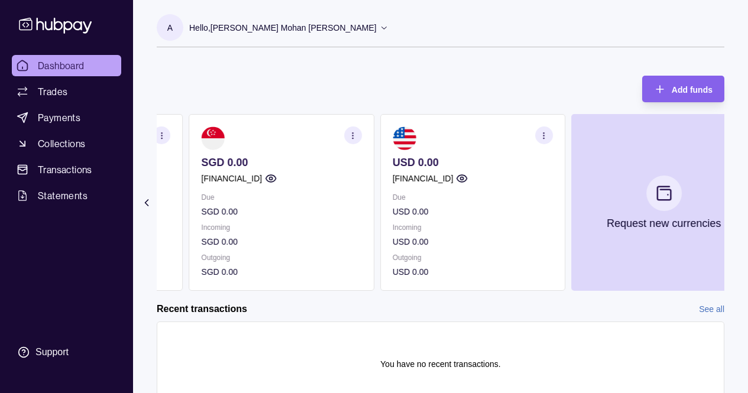
click at [279, 180] on section "SGD 0.00 [FINANCIAL_ID] Due SGD 0.00 Incoming SGD 0.00 Outgoing SGD 0.00" at bounding box center [281, 202] width 185 height 177
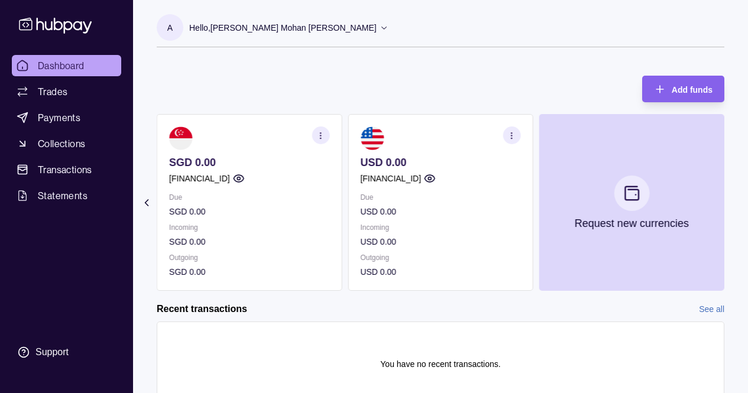
click at [213, 174] on p "[FINANCIAL_ID]" at bounding box center [199, 178] width 61 height 13
click at [205, 156] on p "SGD 0.00" at bounding box center [249, 162] width 160 height 13
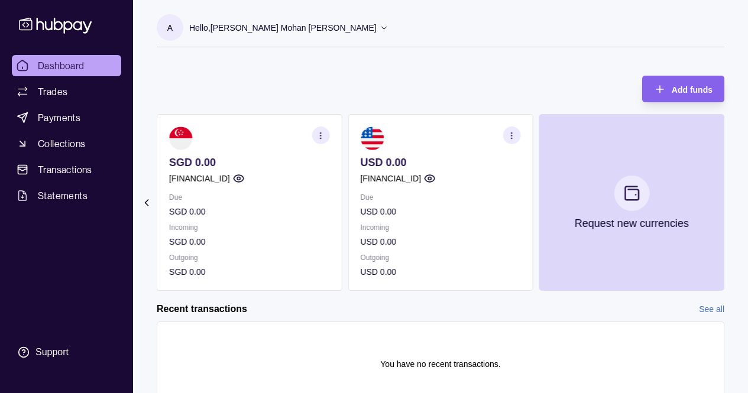
click at [205, 156] on p "SGD 0.00" at bounding box center [249, 162] width 160 height 13
click at [189, 160] on p "SGD 0.00" at bounding box center [249, 162] width 160 height 13
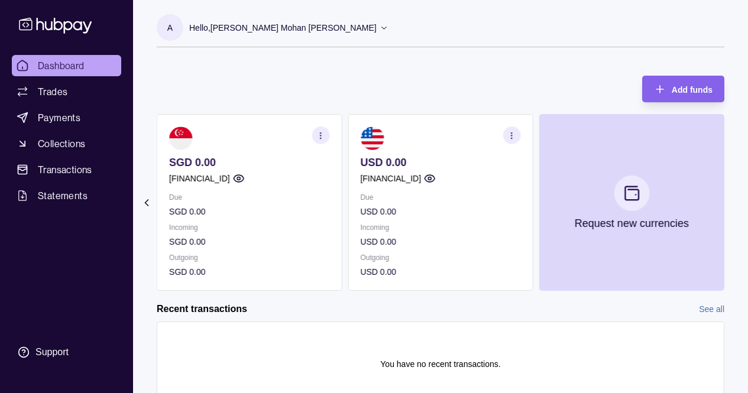
click at [189, 160] on p "SGD 0.00" at bounding box center [249, 162] width 160 height 13
click at [199, 162] on p "SGD 0.00" at bounding box center [249, 162] width 160 height 13
click at [202, 193] on p "Due" at bounding box center [249, 197] width 160 height 13
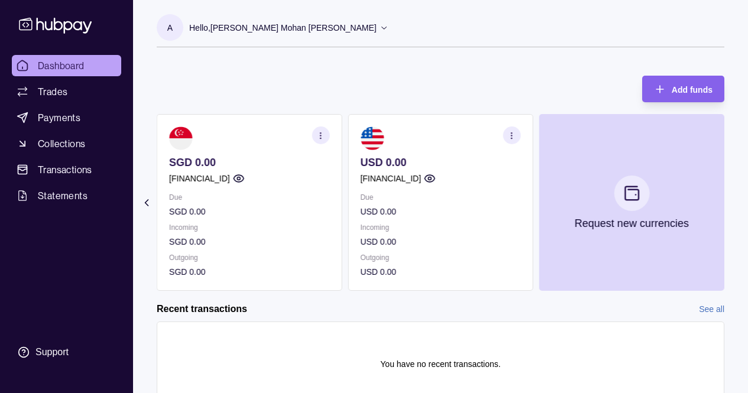
click at [194, 208] on p "SGD 0.00" at bounding box center [249, 211] width 160 height 13
click at [180, 249] on div "Due SGD 0.00 Incoming SGD 0.00 Outgoing SGD 0.00" at bounding box center [249, 235] width 160 height 88
click at [179, 273] on p "SGD 0.00" at bounding box center [249, 272] width 160 height 13
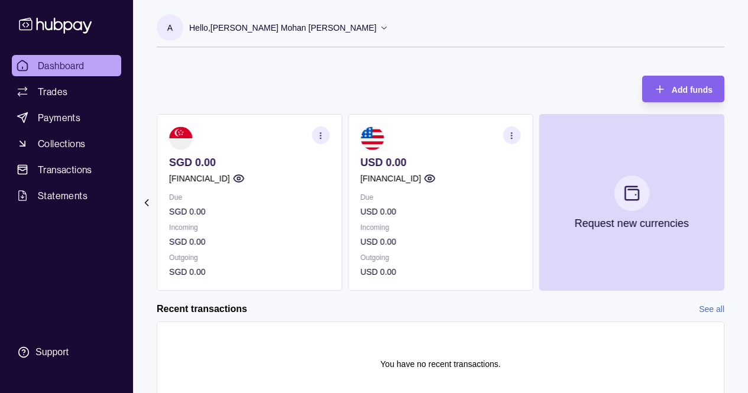
click at [179, 273] on p "SGD 0.00" at bounding box center [249, 272] width 160 height 13
click at [209, 267] on p "SGD 0.00" at bounding box center [249, 272] width 160 height 13
click at [230, 182] on p "[FINANCIAL_ID]" at bounding box center [199, 178] width 61 height 13
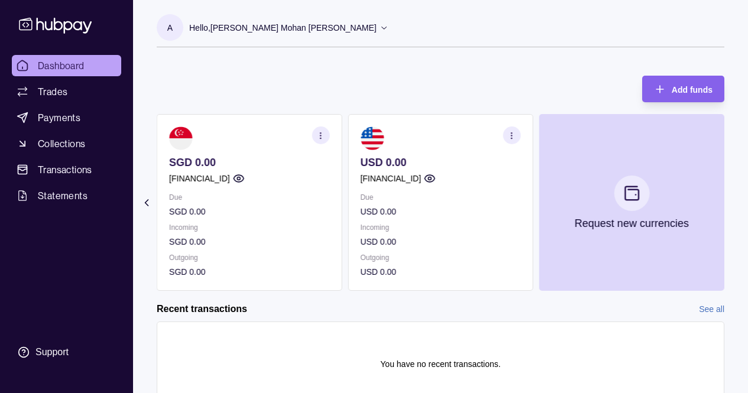
click at [230, 182] on p "[FINANCIAL_ID]" at bounding box center [199, 178] width 61 height 13
click at [393, 176] on p "[FINANCIAL_ID]" at bounding box center [390, 178] width 61 height 13
click at [393, 155] on section "USD 0.00 [FINANCIAL_ID] Due USD 0.00 Incoming USD 0.00 Outgoing USD 0.00" at bounding box center [440, 202] width 185 height 177
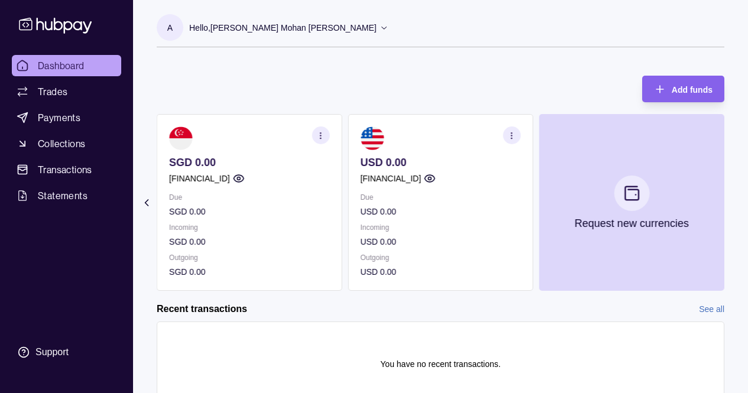
click at [378, 164] on section "USD 0.00 [FINANCIAL_ID] Due USD 0.00 Incoming USD 0.00 Outgoing USD 0.00" at bounding box center [440, 202] width 185 height 177
click at [378, 164] on p "USD 0.00" at bounding box center [440, 162] width 160 height 13
click at [377, 180] on p "[FINANCIAL_ID]" at bounding box center [390, 178] width 61 height 13
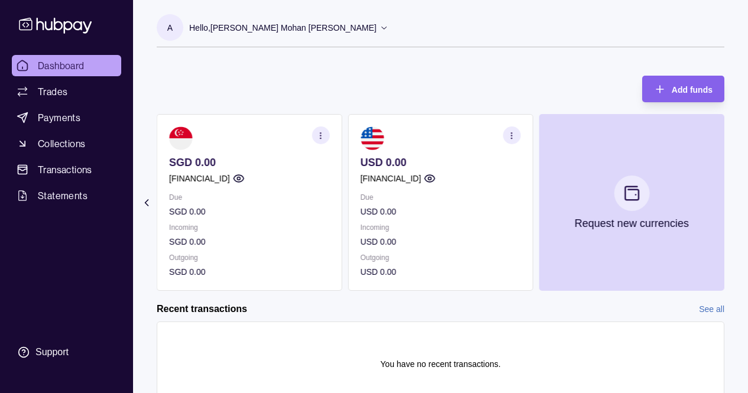
click at [377, 180] on p "[FINANCIAL_ID]" at bounding box center [390, 178] width 61 height 13
click at [370, 222] on section "USD 0.00 [FINANCIAL_ID] Due USD 0.00 Incoming USD 0.00 Outgoing USD 0.00" at bounding box center [440, 202] width 185 height 177
click at [370, 222] on p "Incoming" at bounding box center [440, 227] width 160 height 13
